Goal: Information Seeking & Learning: Check status

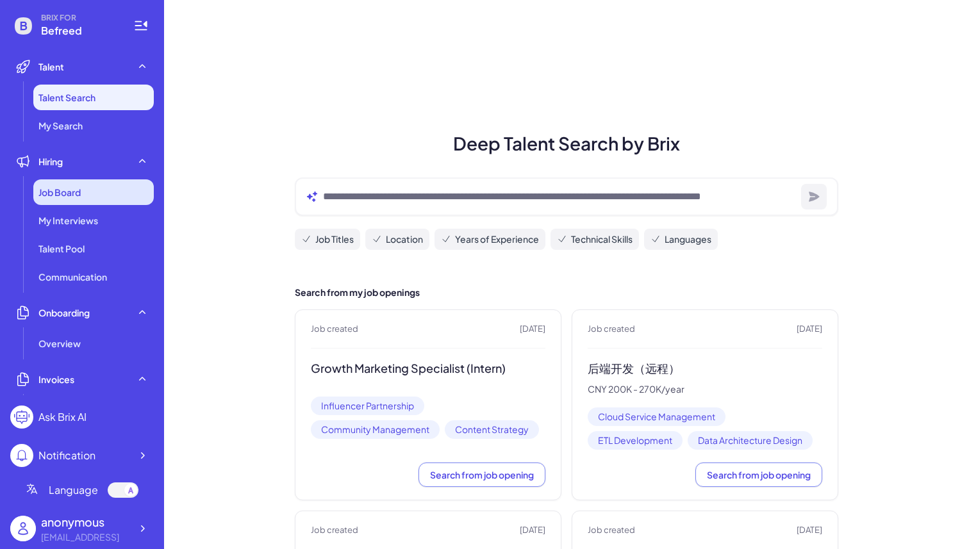
click at [66, 196] on span "Job Board" at bounding box center [59, 192] width 42 height 13
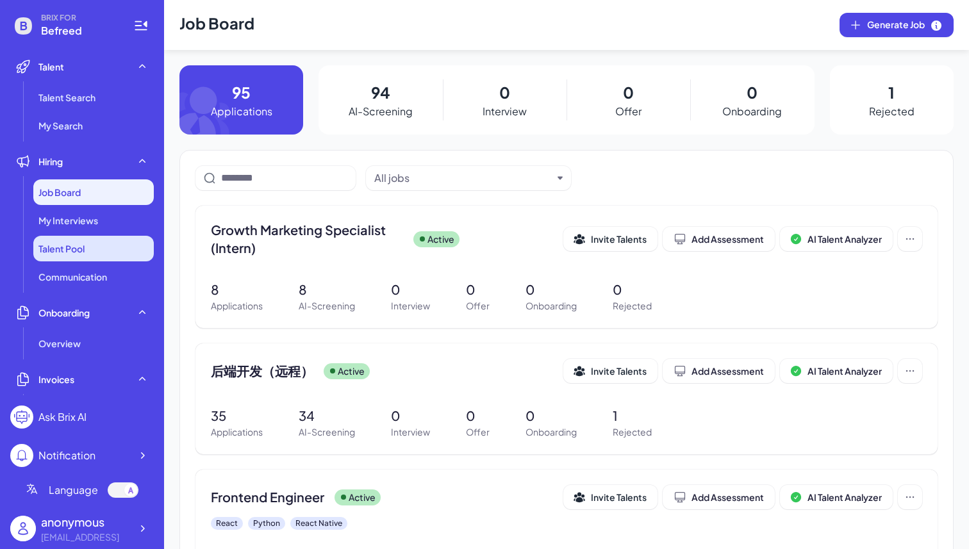
click at [117, 250] on li "Talent Pool" at bounding box center [93, 249] width 120 height 26
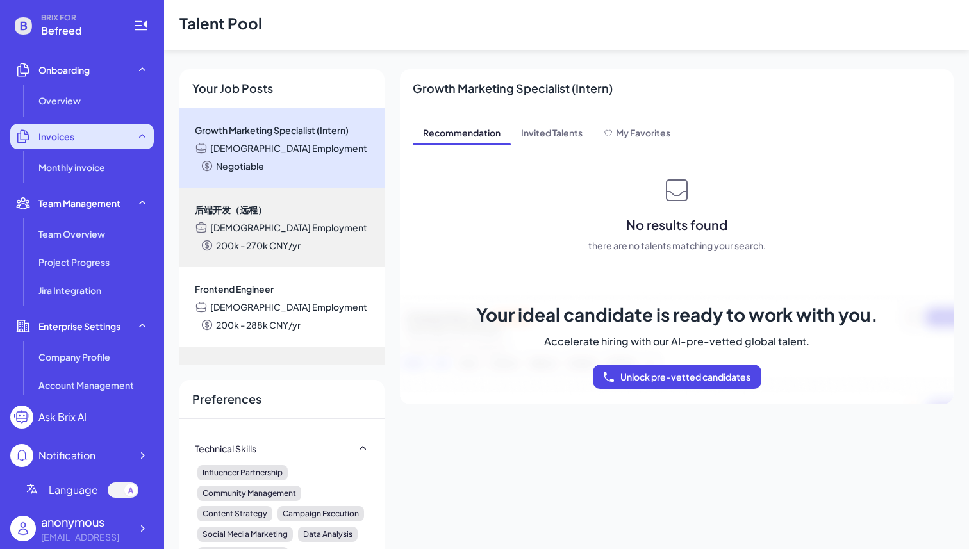
scroll to position [242, 0]
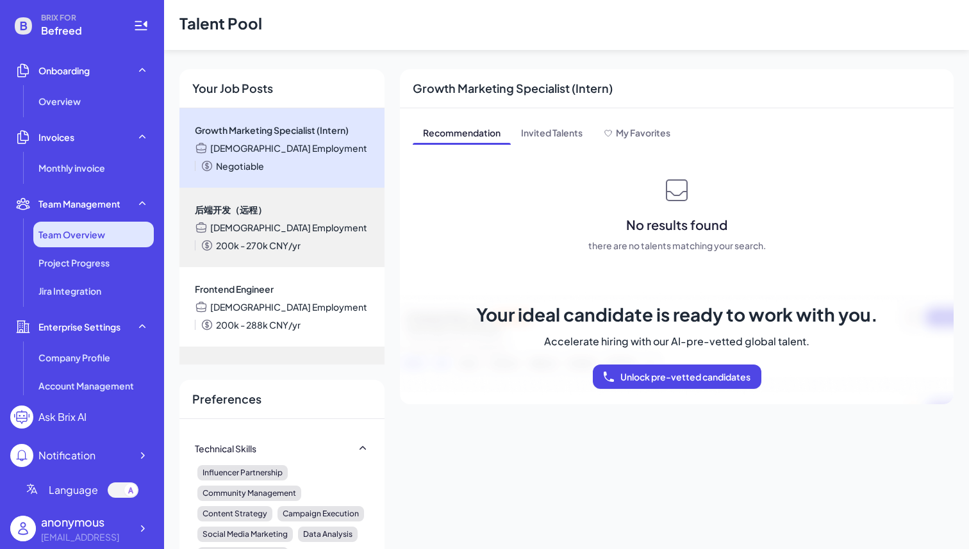
click at [83, 242] on li "Team Overview" at bounding box center [93, 235] width 120 height 26
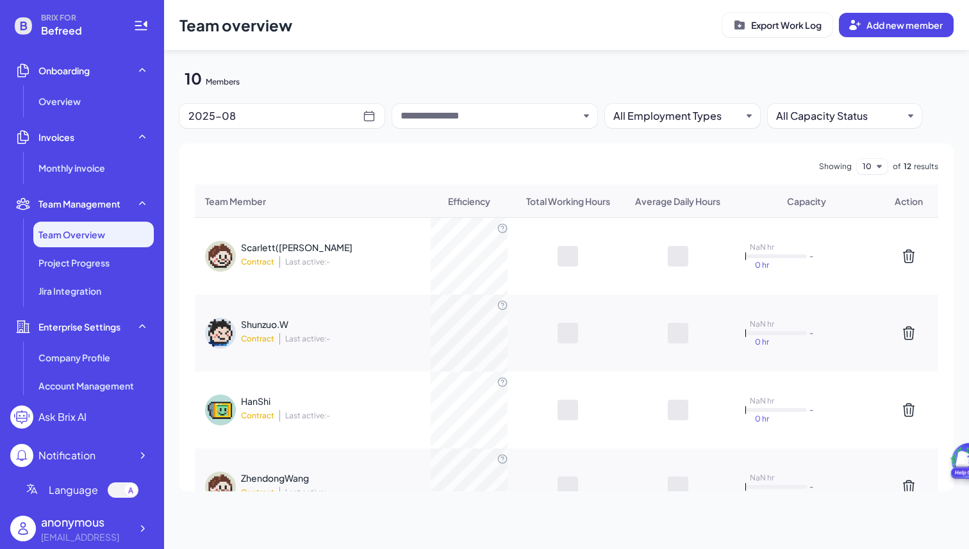
click at [365, 236] on div "Scarlett([PERSON_NAME])Xie Contract Last active: - NaN hr 0 hr -" at bounding box center [566, 256] width 743 height 77
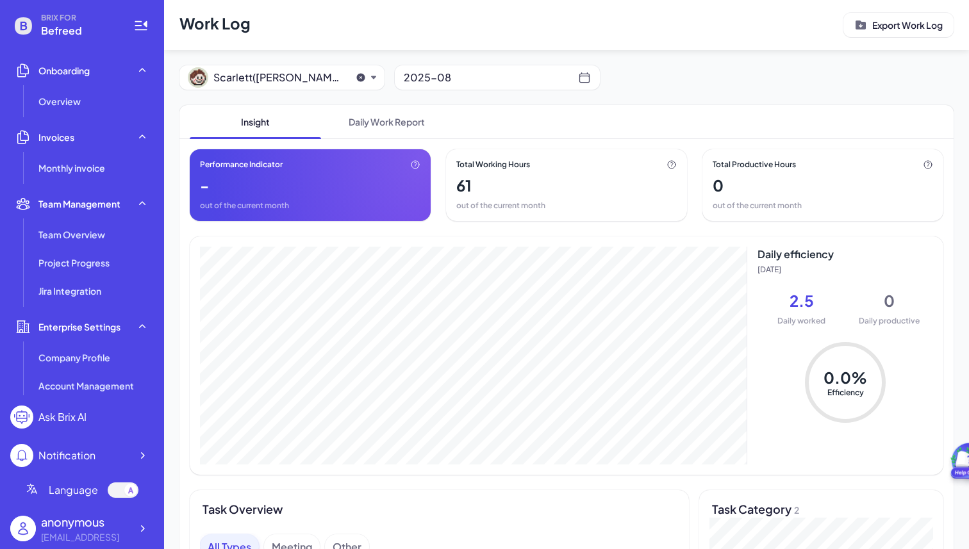
click at [559, 105] on div "Insight Daily Work Report" at bounding box center [566, 122] width 774 height 34
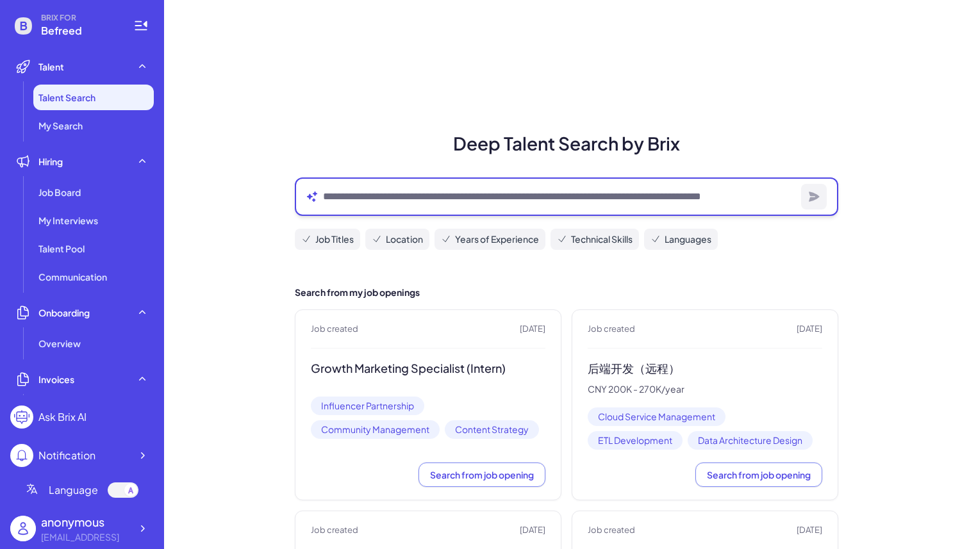
click at [472, 199] on textarea at bounding box center [559, 196] width 473 height 15
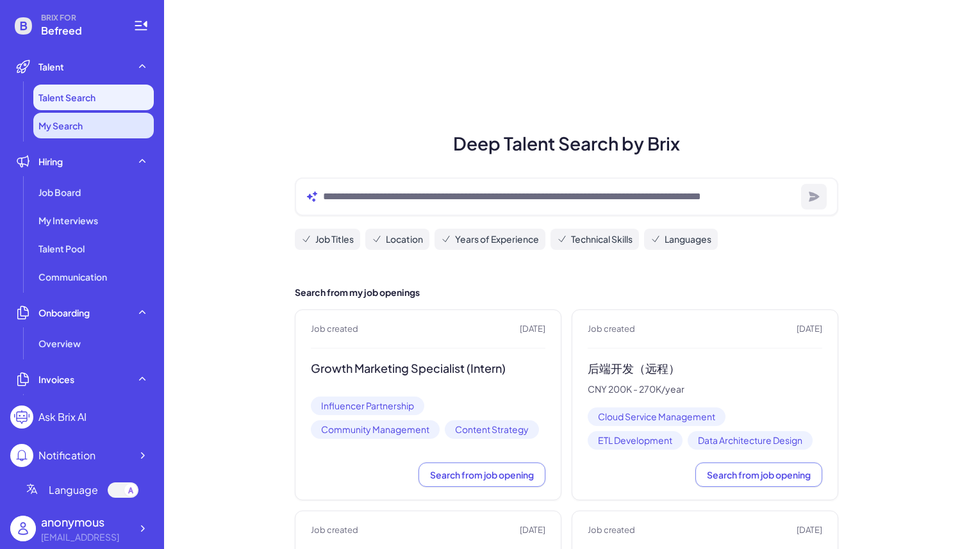
click at [65, 122] on span "My Search" at bounding box center [60, 125] width 44 height 13
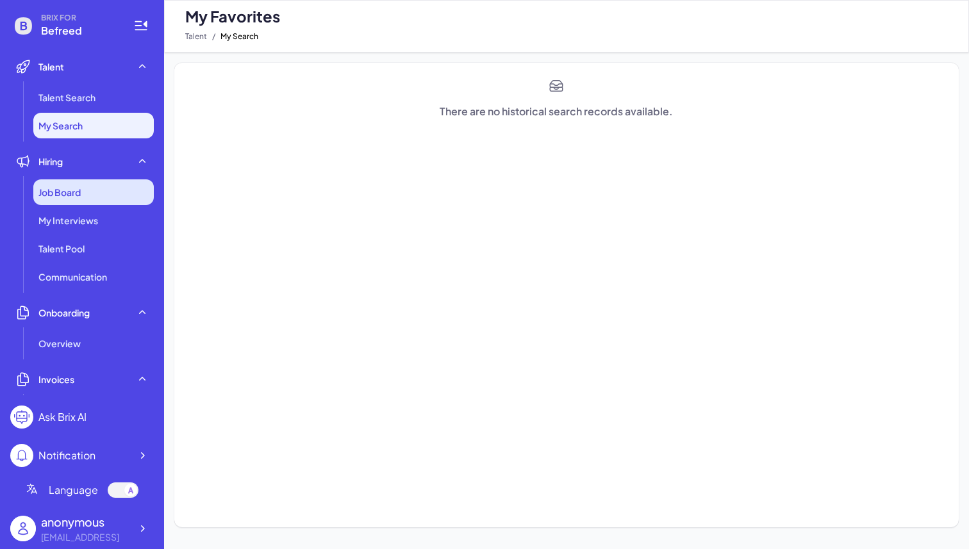
click at [65, 199] on div "Job Board" at bounding box center [93, 192] width 120 height 26
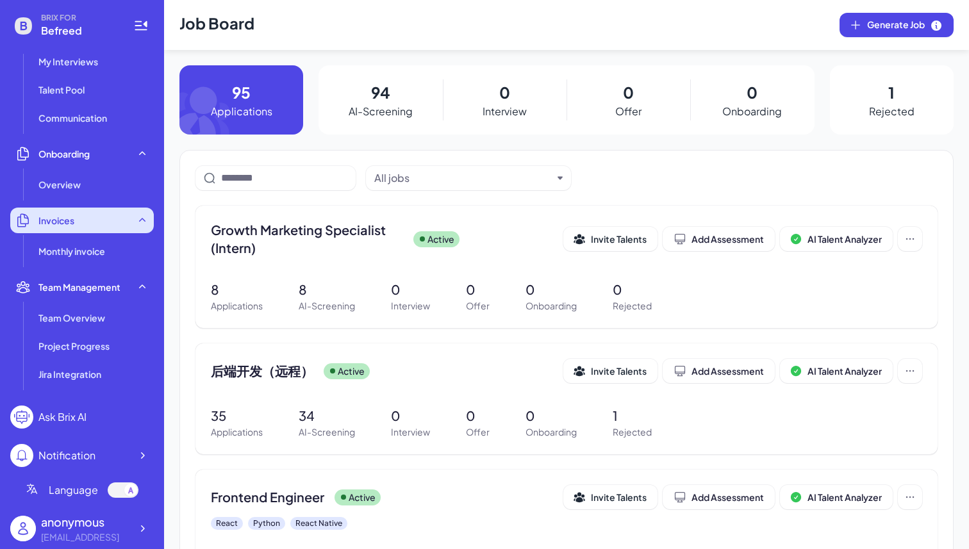
scroll to position [158, 0]
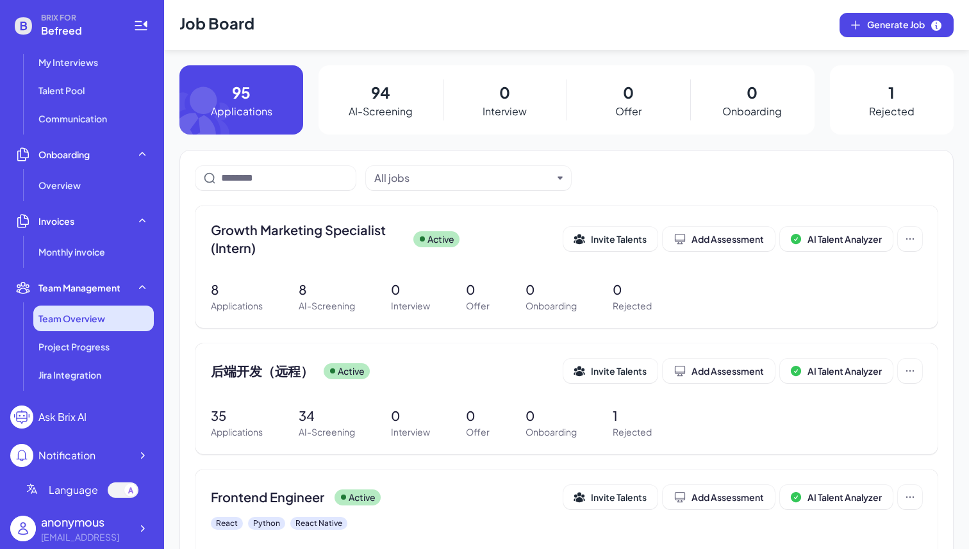
click at [73, 325] on li "Team Overview" at bounding box center [93, 319] width 120 height 26
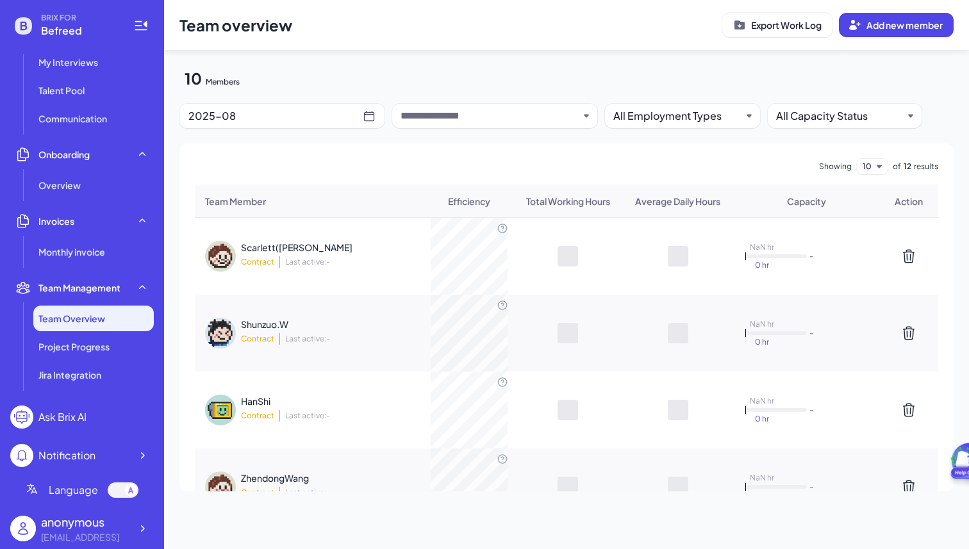
click at [365, 257] on div "Contract Last active: -" at bounding box center [324, 262] width 167 height 12
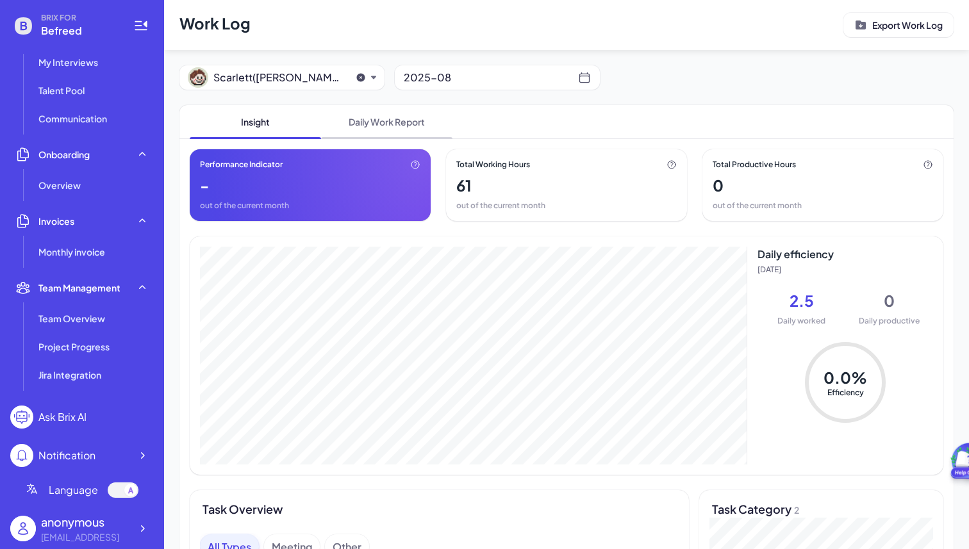
click at [386, 129] on span "Daily Work Report" at bounding box center [386, 121] width 131 height 33
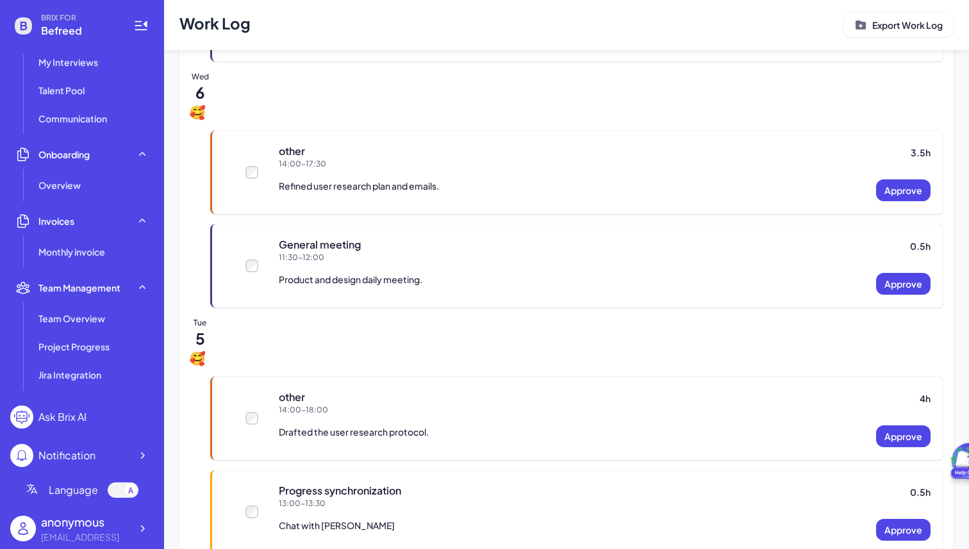
scroll to position [3447, 0]
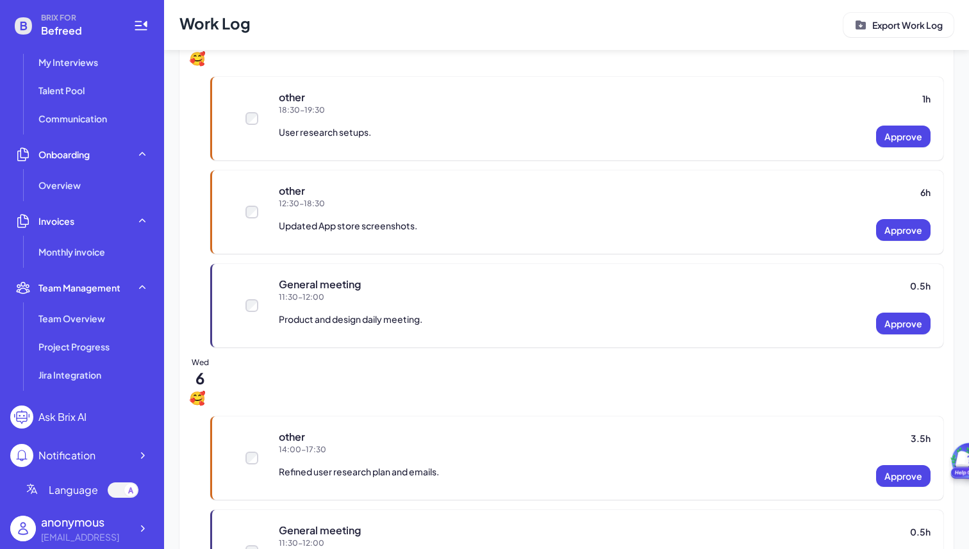
click at [469, 391] on div at bounding box center [566, 398] width 753 height 15
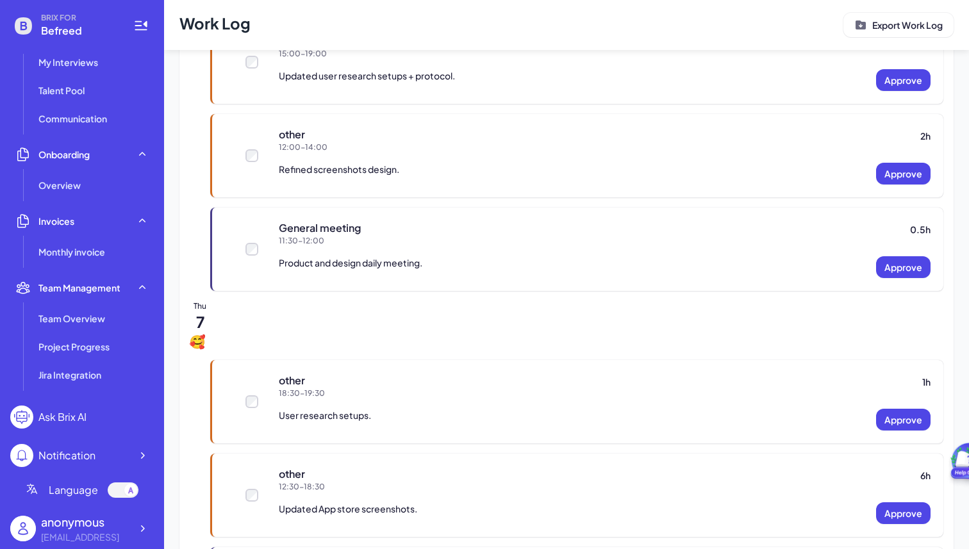
scroll to position [2824, 0]
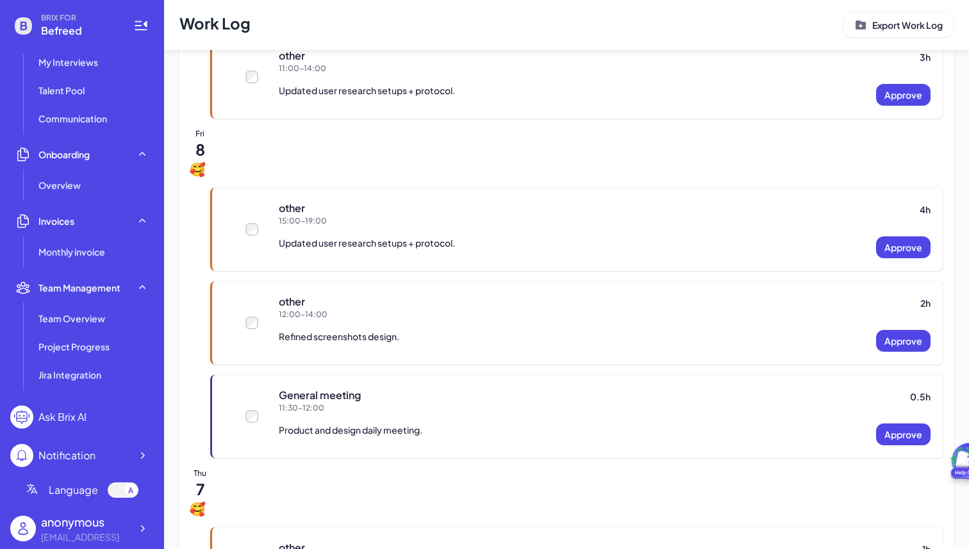
click at [386, 152] on div "Fri 8" at bounding box center [566, 153] width 753 height 49
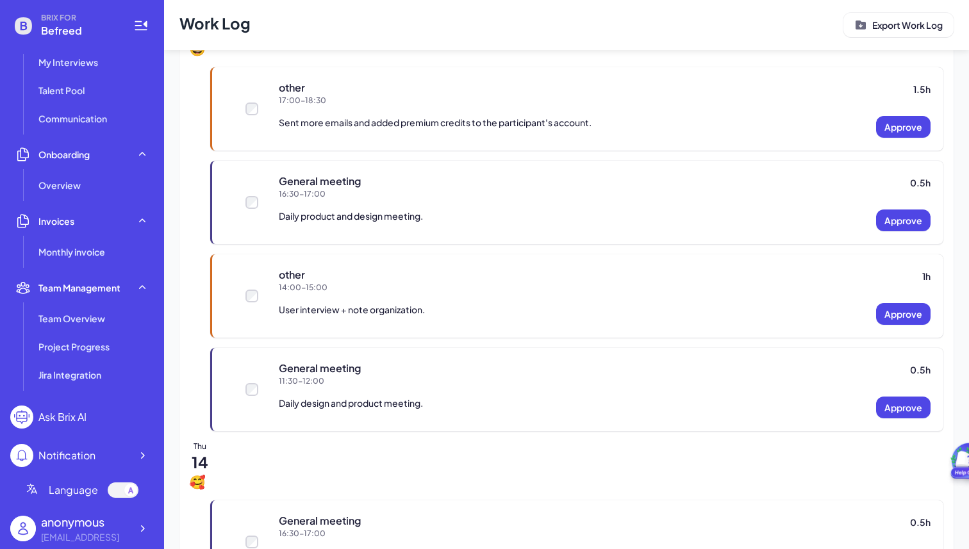
scroll to position [0, 0]
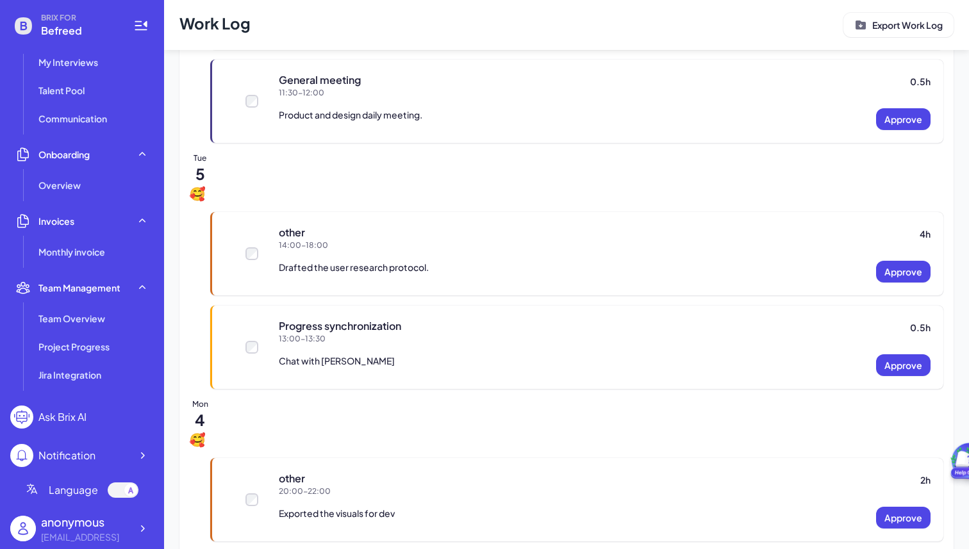
scroll to position [4030, 0]
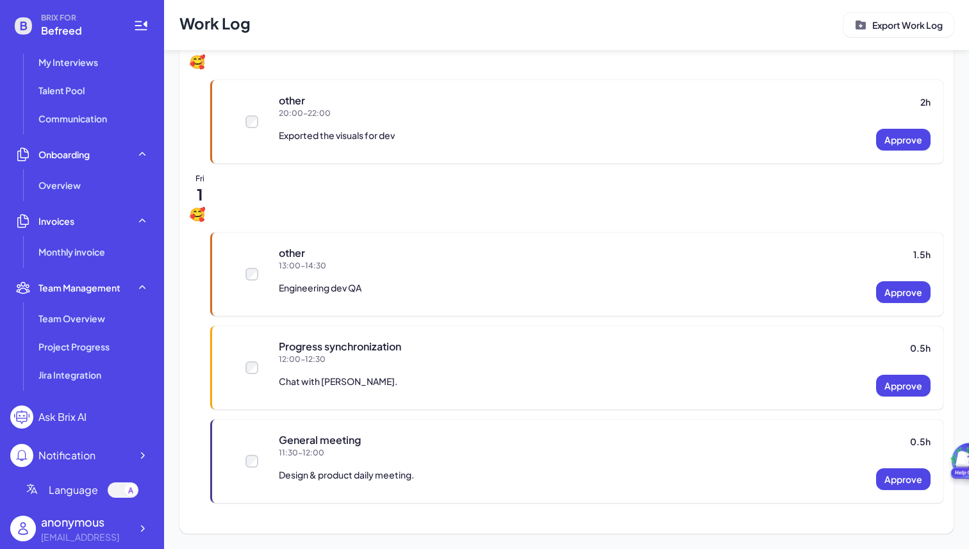
click at [306, 288] on p "Engineering dev QA" at bounding box center [320, 289] width 83 height 17
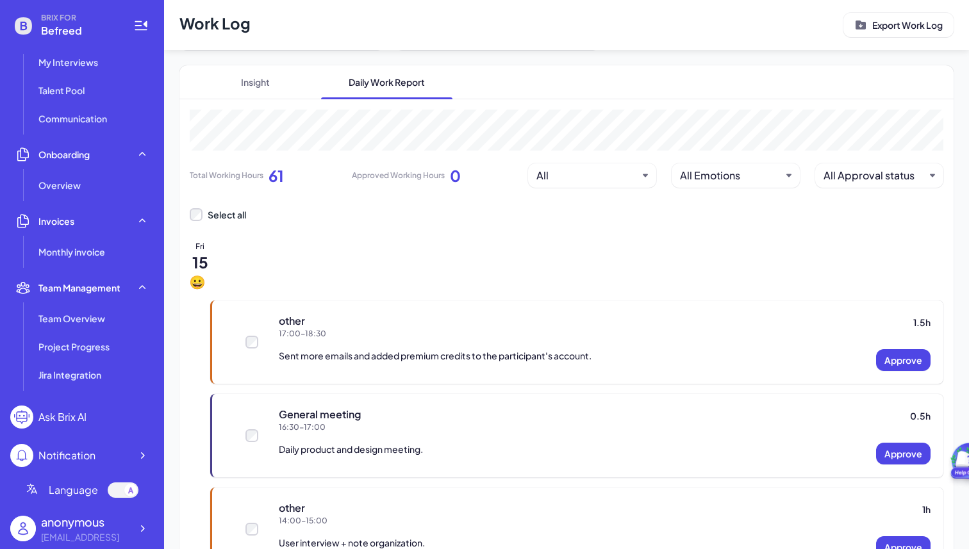
scroll to position [0, 0]
